Goal: Task Accomplishment & Management: Use online tool/utility

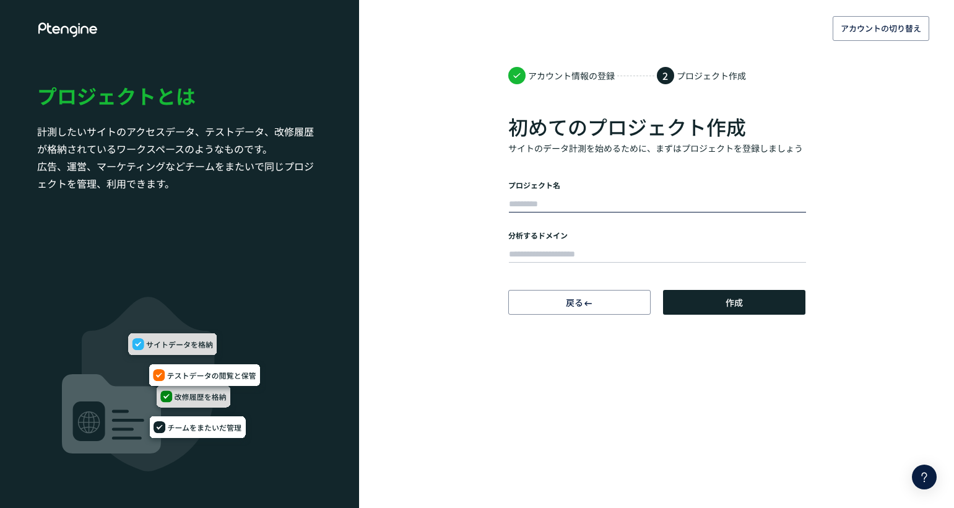
click at [618, 203] on input "text" at bounding box center [657, 204] width 297 height 17
type input "******"
click at [563, 261] on input "text" at bounding box center [657, 254] width 297 height 17
type input "**********"
click at [743, 303] on span "作成" at bounding box center [734, 302] width 17 height 25
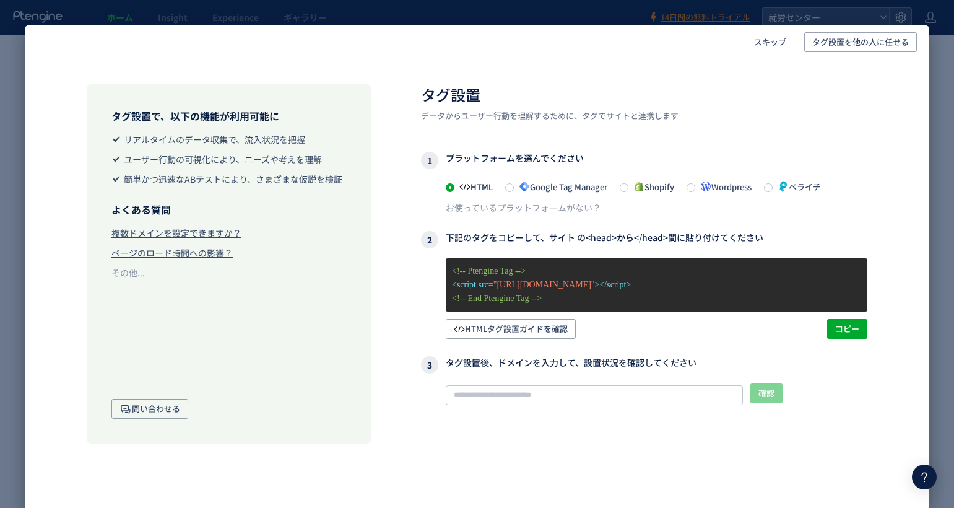
click at [746, 187] on span "Wordpress" at bounding box center [724, 187] width 56 height 12
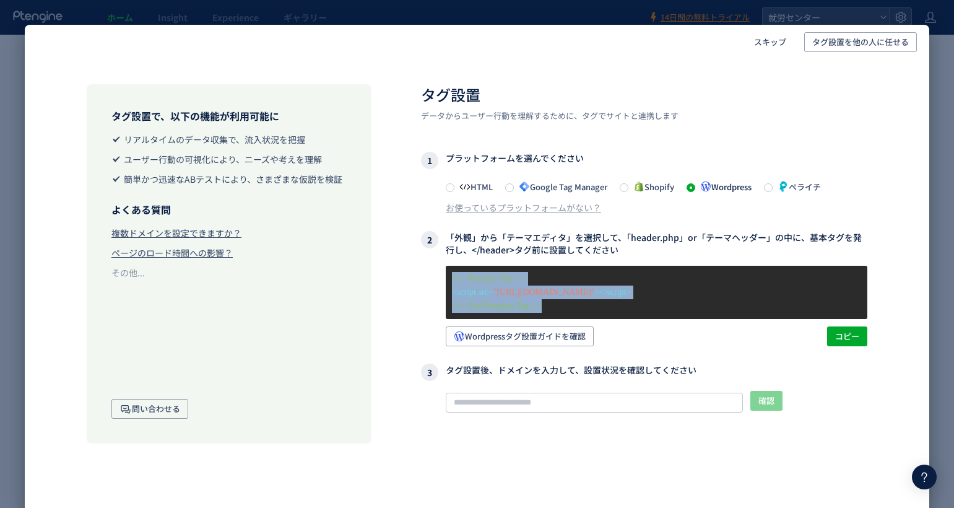
drag, startPoint x: 592, startPoint y: 305, endPoint x: 434, endPoint y: 273, distance: 161.2
click at [434, 273] on div "<!-- Ptengine Tag --> <script src= "[URL][DOMAIN_NAME]" ></script> <!-- End Pte…" at bounding box center [644, 306] width 447 height 81
click at [852, 331] on span "コピー" at bounding box center [847, 336] width 24 height 20
copy div "<!-- Ptengine Tag --> <script src= "[URL][DOMAIN_NAME]" ></script> <!-- End Pte…"
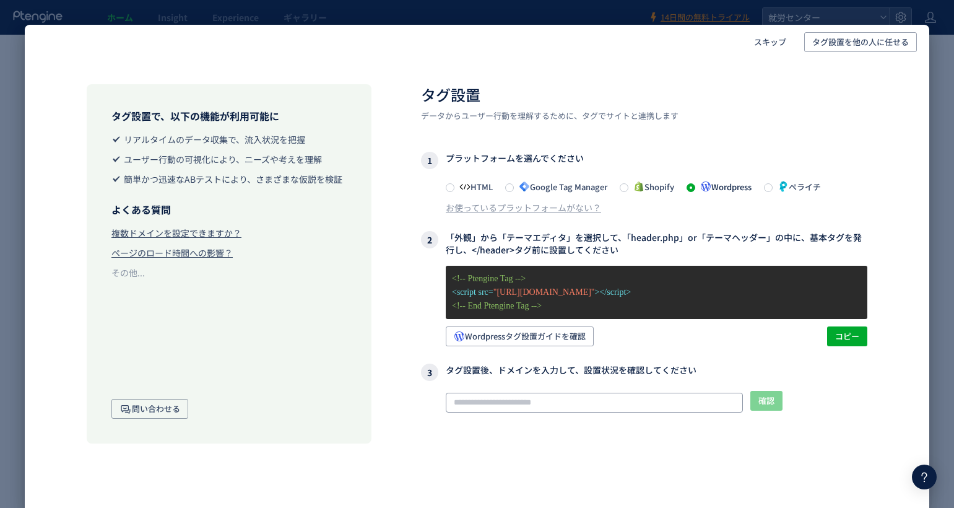
click at [574, 403] on input "text" at bounding box center [594, 403] width 297 height 20
paste input "**********"
type input "**********"
click at [767, 399] on span "確認" at bounding box center [767, 401] width 16 height 20
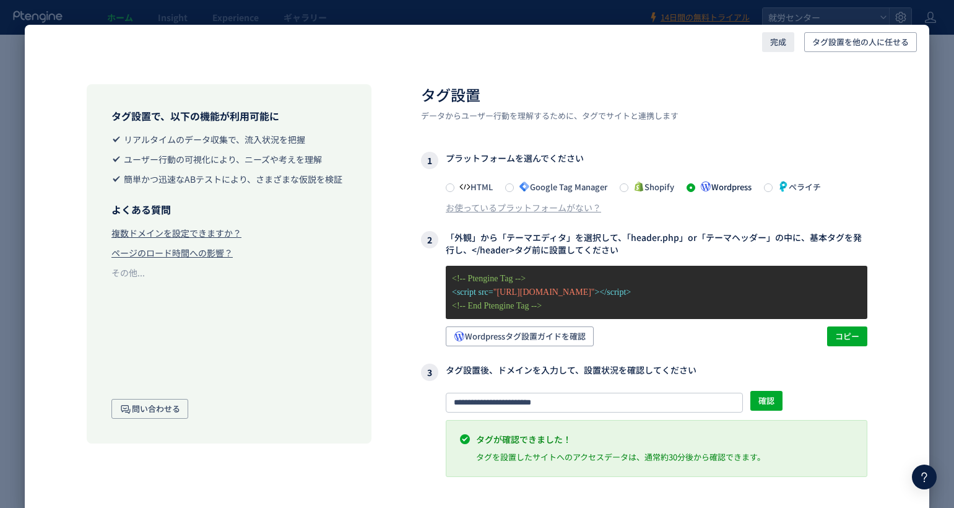
click at [783, 45] on span "完成" at bounding box center [778, 42] width 16 height 20
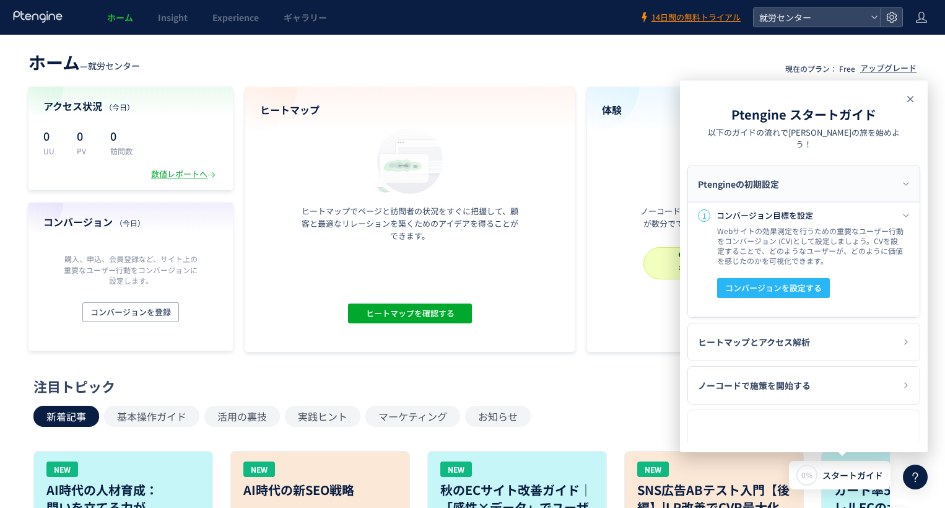
click at [909, 100] on use at bounding box center [910, 99] width 6 height 6
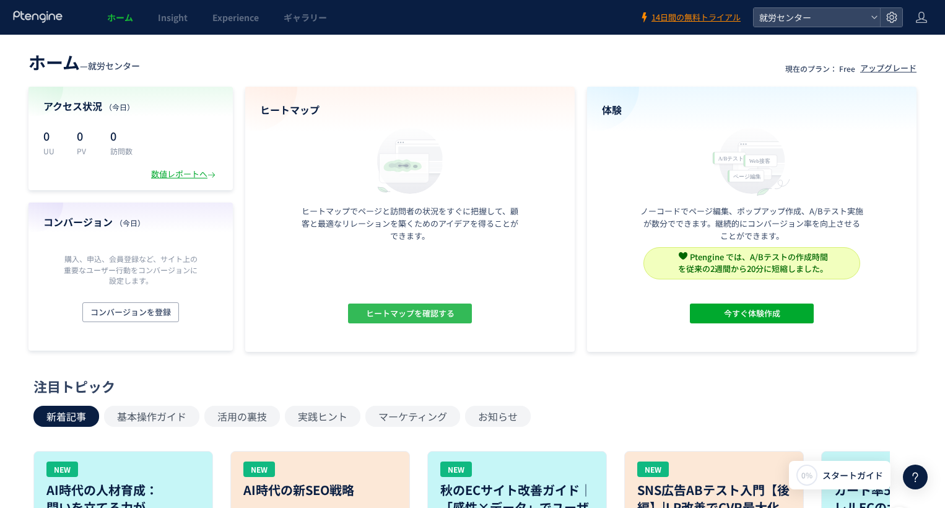
click at [432, 317] on span "ヒートマップを確認する" at bounding box center [410, 313] width 89 height 20
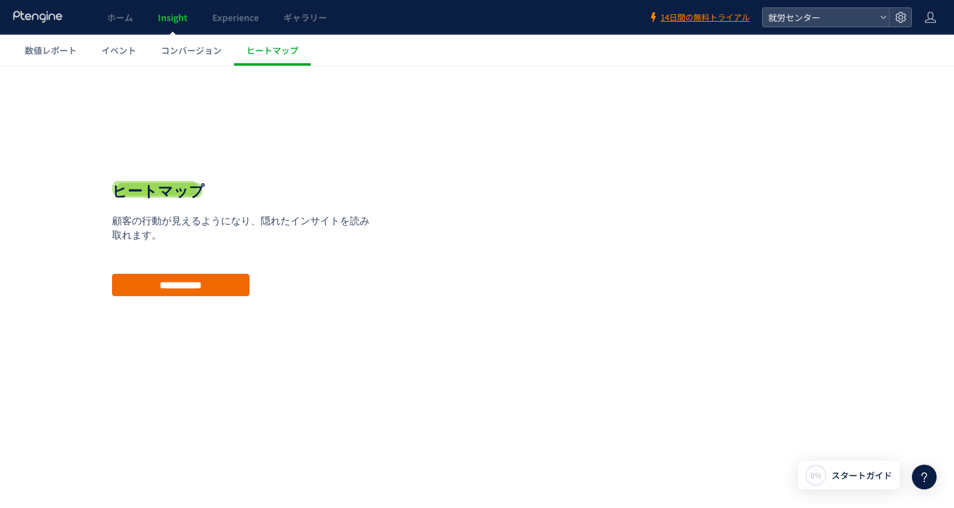
click at [222, 285] on input "**********" at bounding box center [180, 285] width 137 height 22
click at [183, 284] on input "**********" at bounding box center [180, 285] width 137 height 22
click at [883, 473] on span "スタートガイド" at bounding box center [862, 475] width 61 height 13
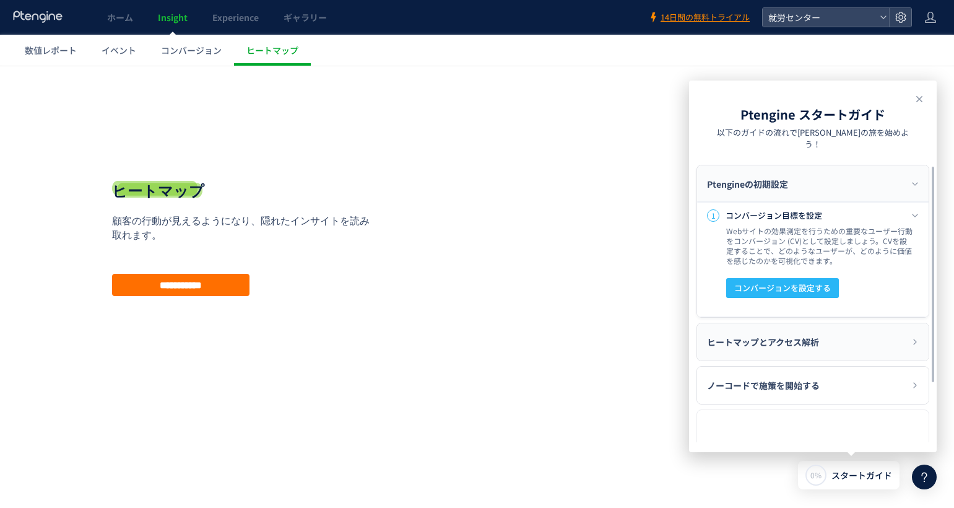
click at [852, 323] on div "ヒートマップとアクセス解析" at bounding box center [813, 341] width 232 height 37
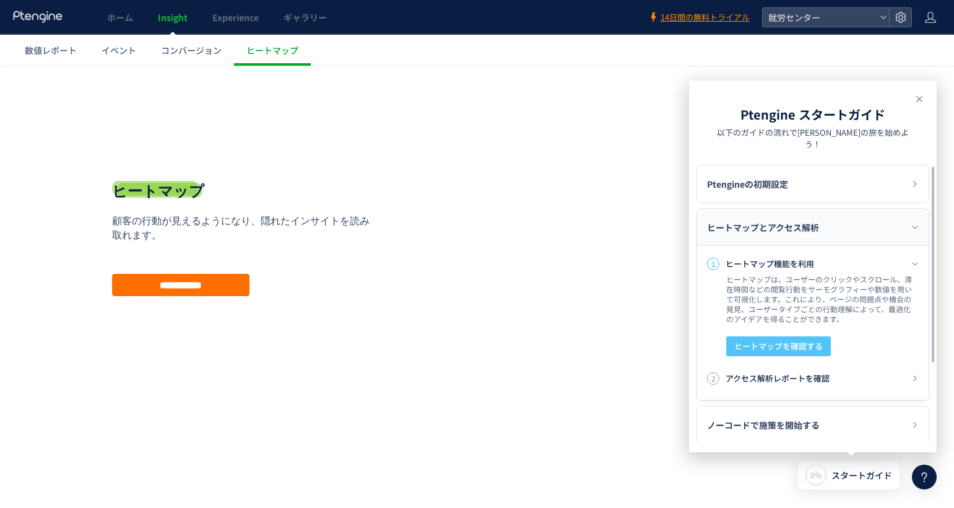
click at [806, 336] on span "ヒートマップを確認する" at bounding box center [779, 346] width 89 height 20
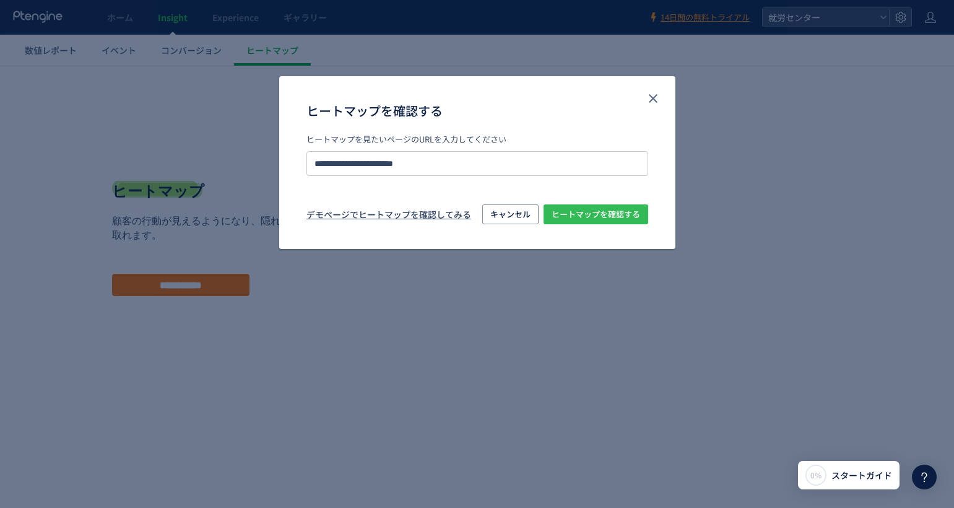
click at [594, 215] on span "ヒートマップを確認する" at bounding box center [596, 214] width 89 height 20
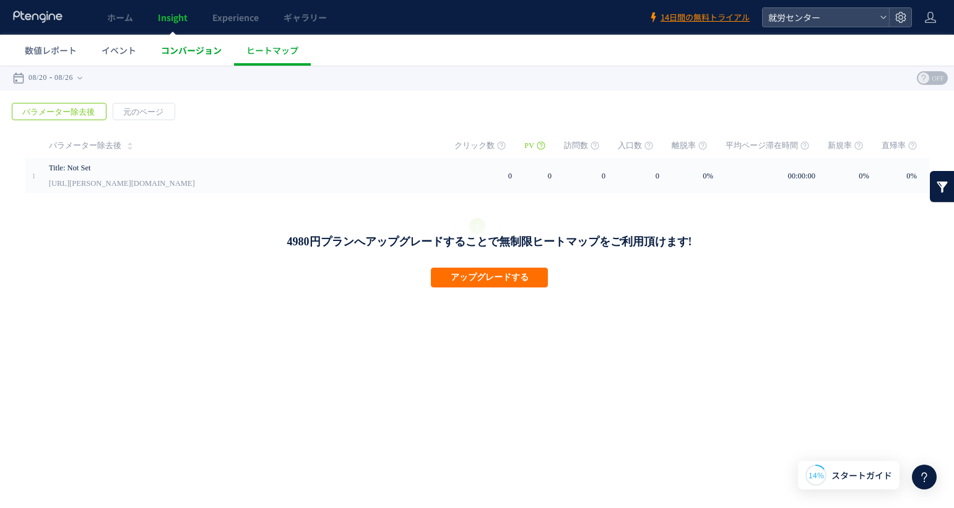
click at [209, 55] on span "コンバージョン" at bounding box center [191, 50] width 61 height 12
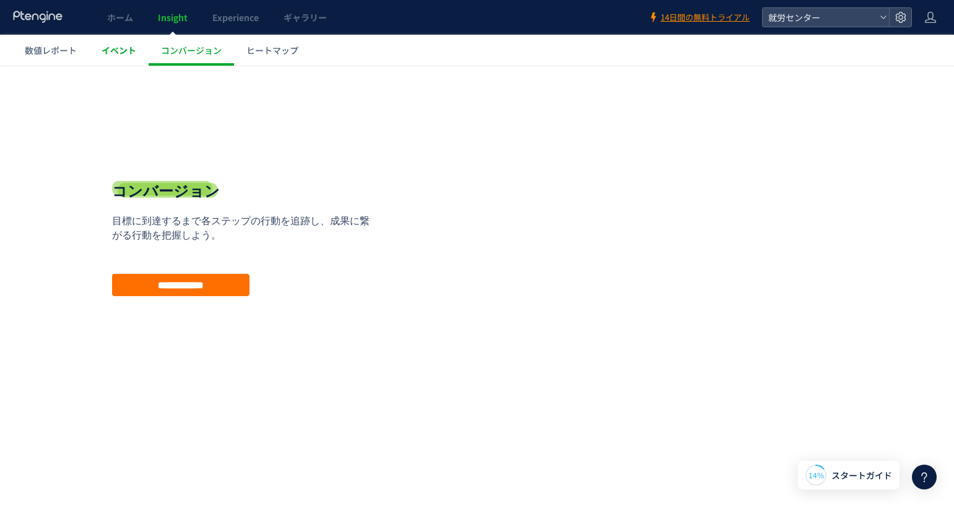
click at [111, 59] on link "イベント" at bounding box center [118, 50] width 59 height 31
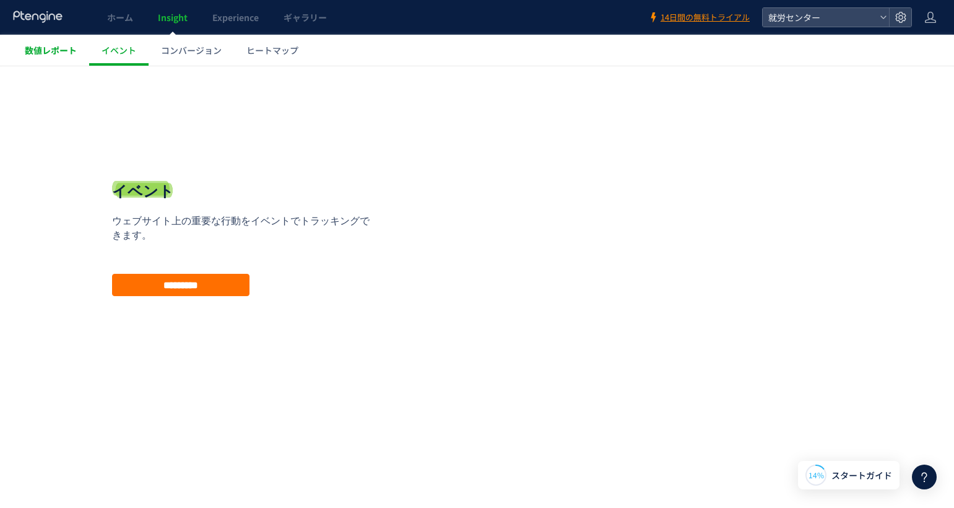
click at [36, 53] on span "数値レポート" at bounding box center [51, 50] width 52 height 12
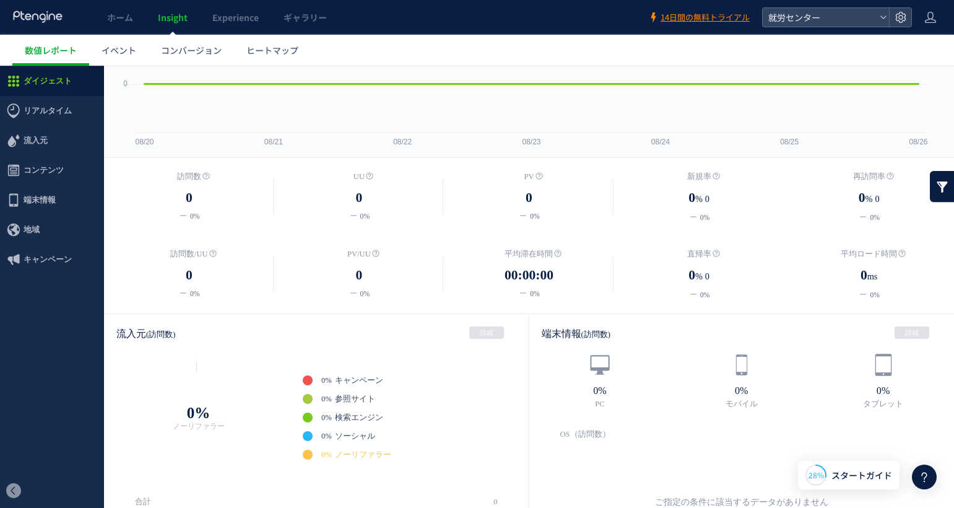
scroll to position [186, 0]
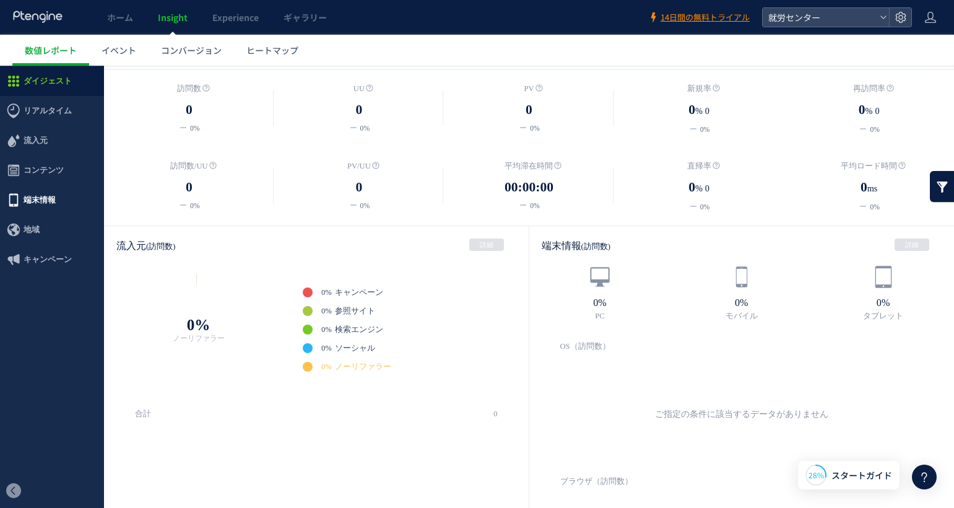
click at [52, 203] on span "端末情報" at bounding box center [40, 200] width 32 height 30
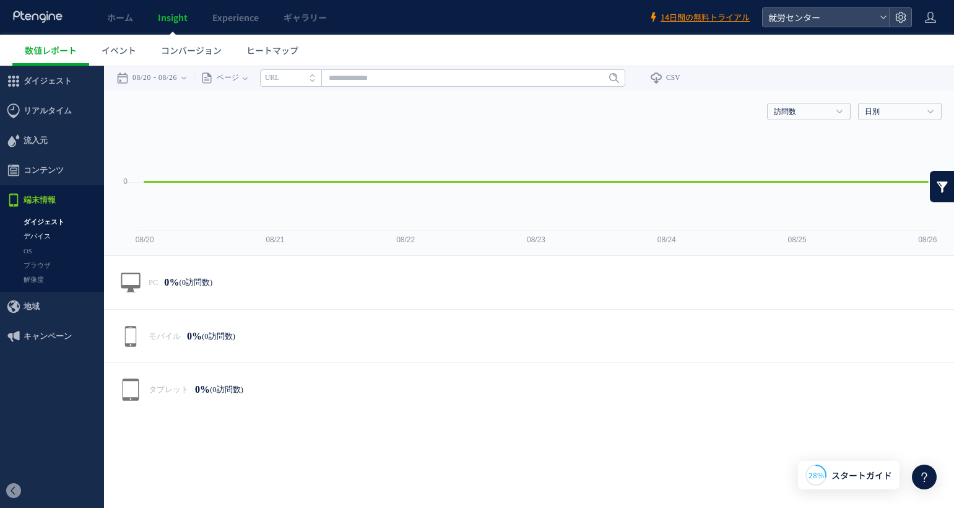
click at [55, 230] on link "デバイス" at bounding box center [52, 236] width 104 height 14
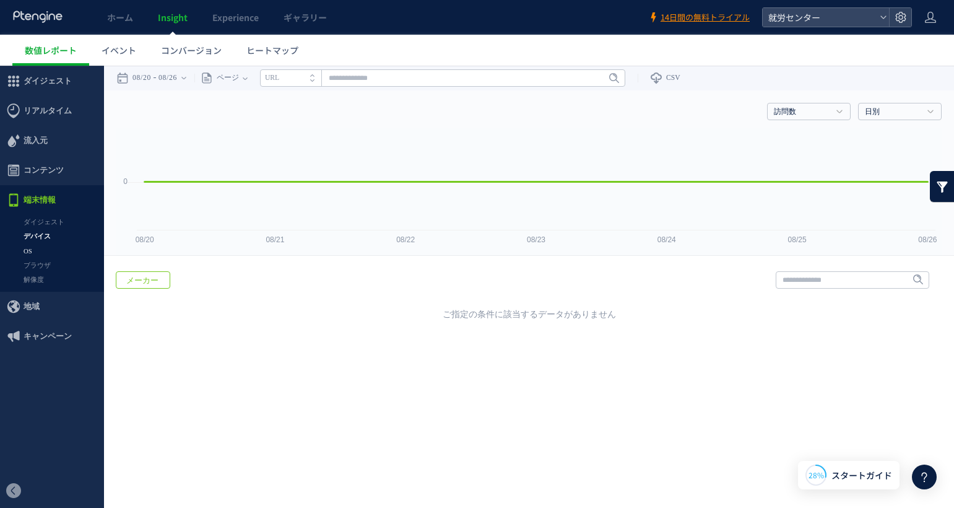
click at [49, 246] on link "OS" at bounding box center [52, 251] width 104 height 14
click at [44, 277] on link "解像度" at bounding box center [52, 280] width 104 height 14
click at [55, 141] on span "流入元" at bounding box center [52, 141] width 104 height 30
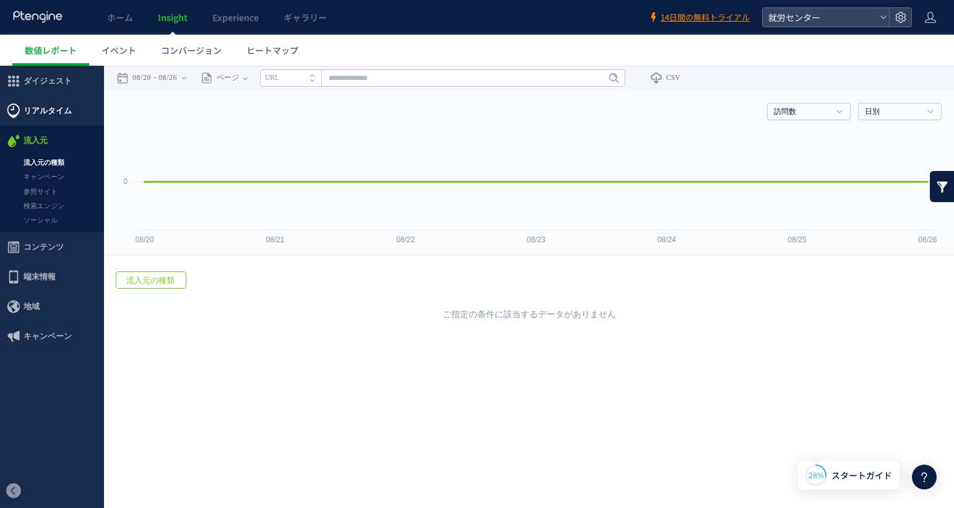
click at [59, 112] on span "リアルタイム" at bounding box center [48, 111] width 48 height 30
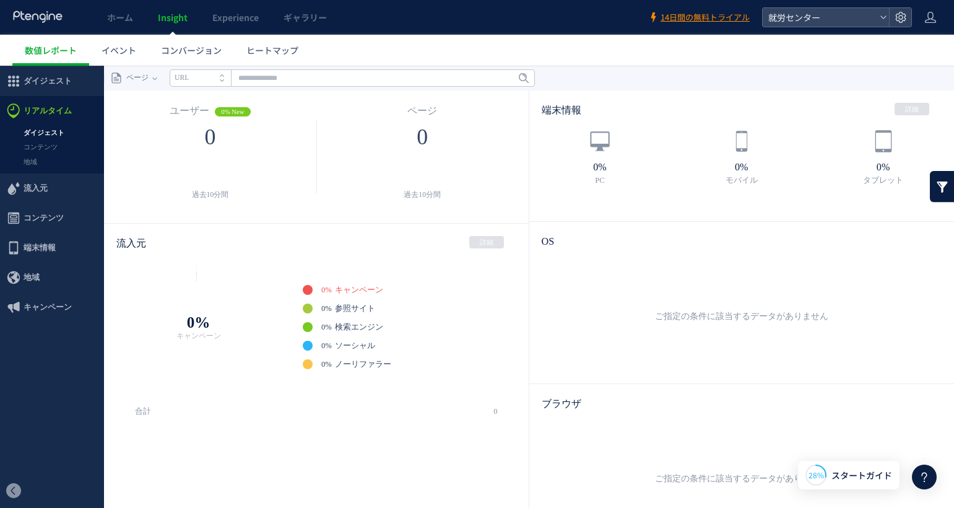
click at [28, 12] on icon at bounding box center [37, 17] width 51 height 12
